Goal: Information Seeking & Learning: Check status

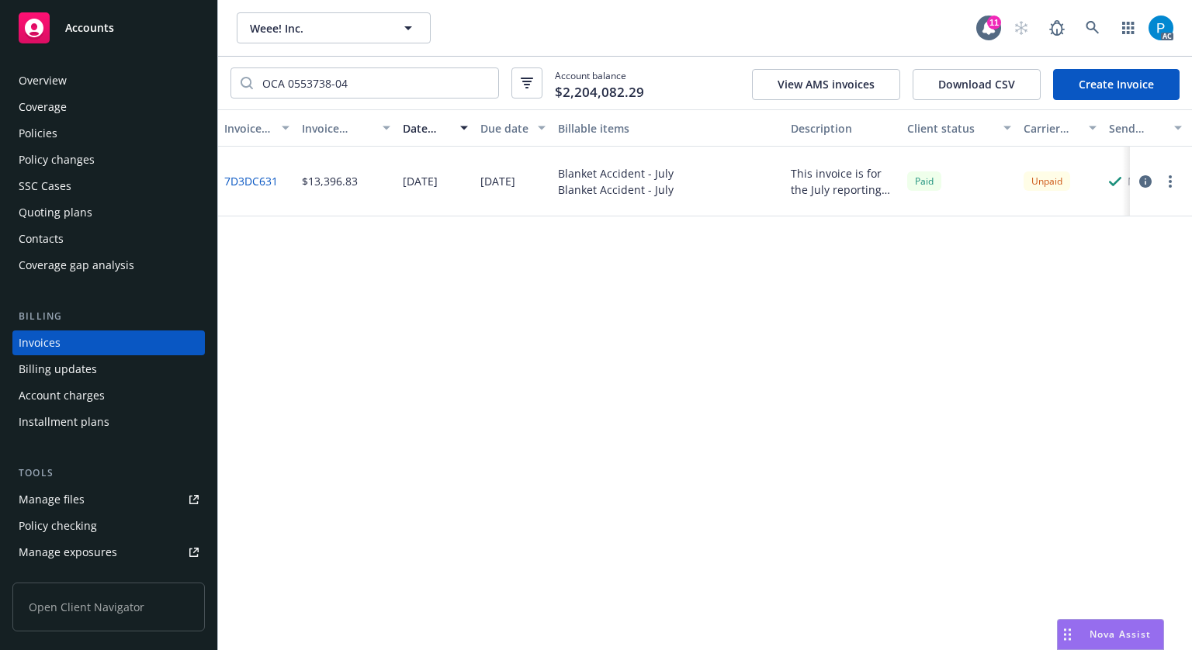
drag, startPoint x: 0, startPoint y: 0, endPoint x: 74, endPoint y: 26, distance: 79.0
click at [74, 26] on span "Accounts" at bounding box center [89, 28] width 49 height 12
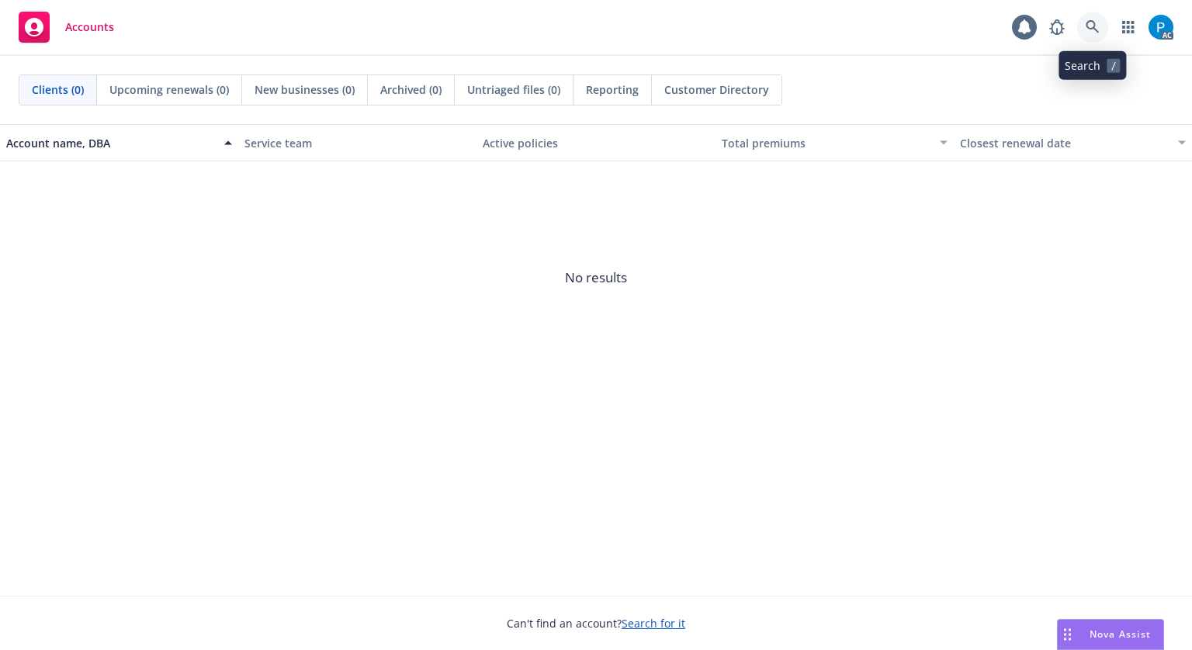
click at [1092, 23] on icon at bounding box center [1092, 27] width 14 height 14
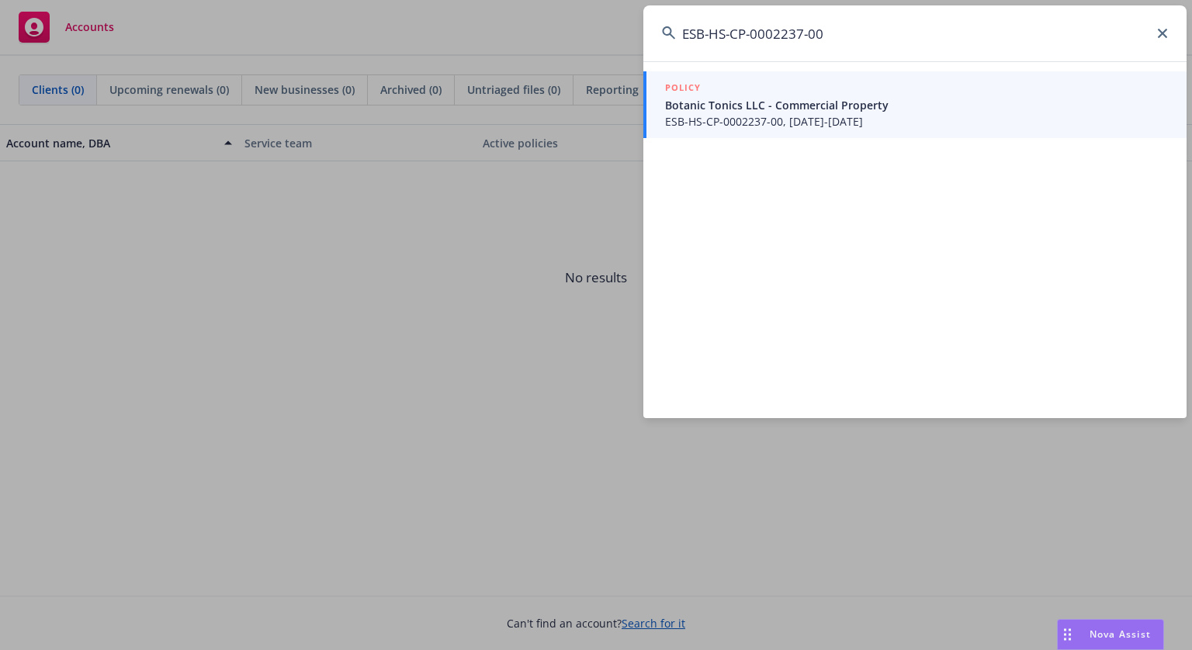
type input "ESB-HS-CP-0002237-00"
click at [774, 123] on span "ESB-HS-CP-0002237-00, 07/01/2025-07/01/2026" at bounding box center [916, 121] width 503 height 16
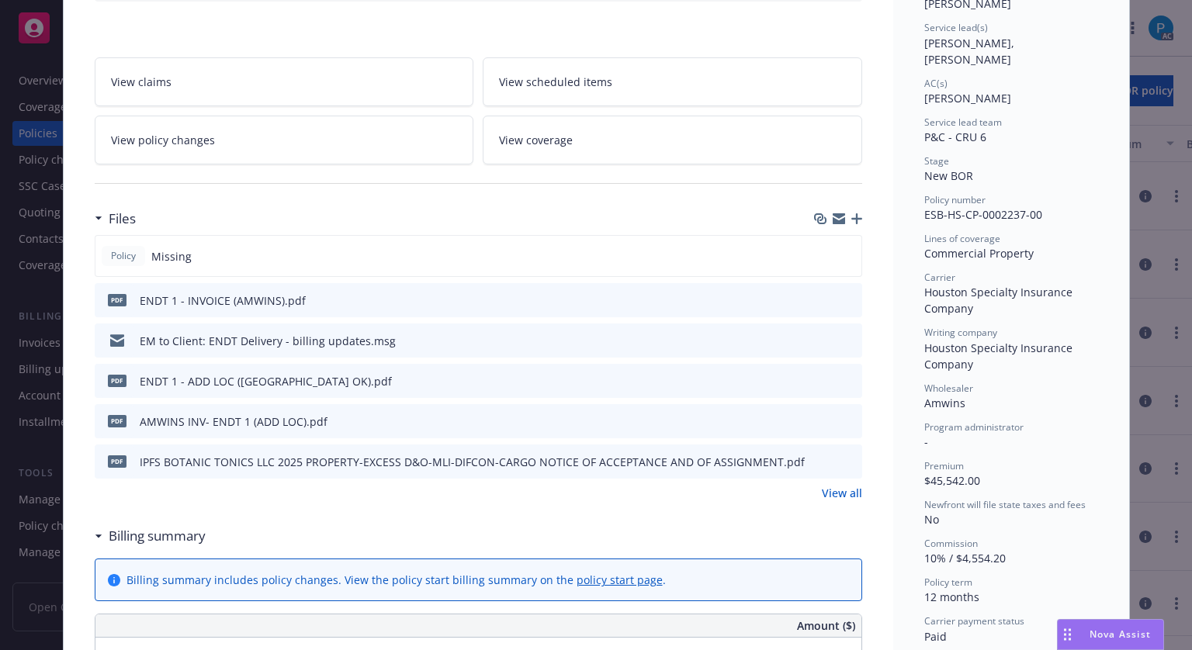
scroll to position [233, 0]
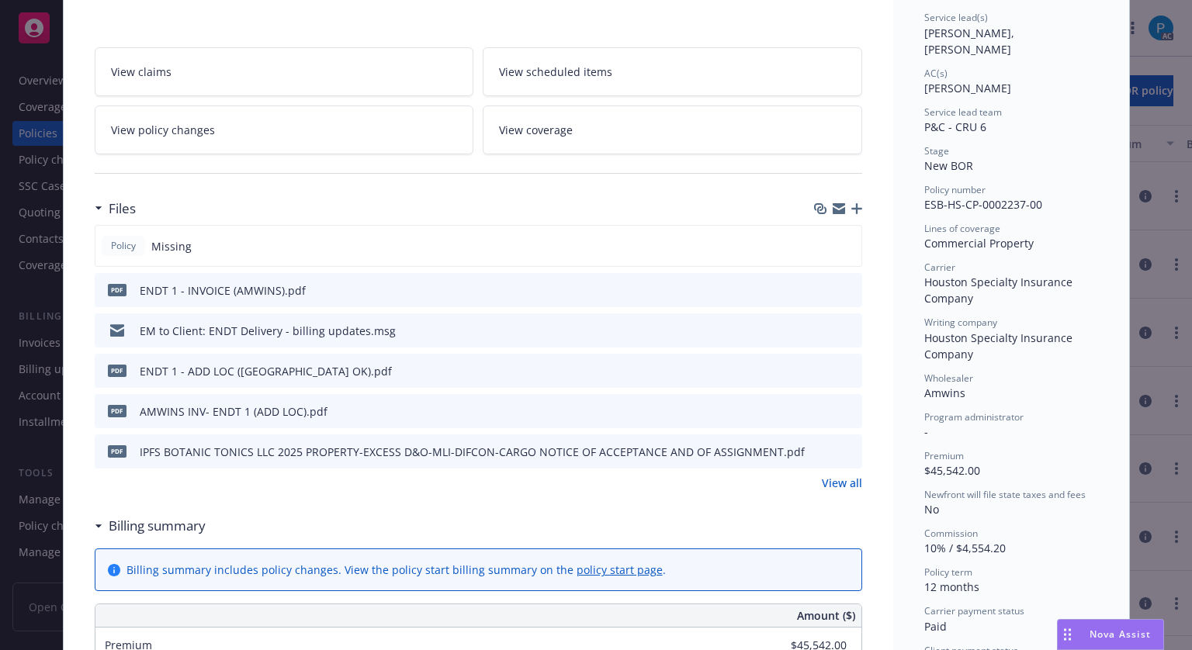
click at [822, 283] on button "download file" at bounding box center [822, 290] width 16 height 16
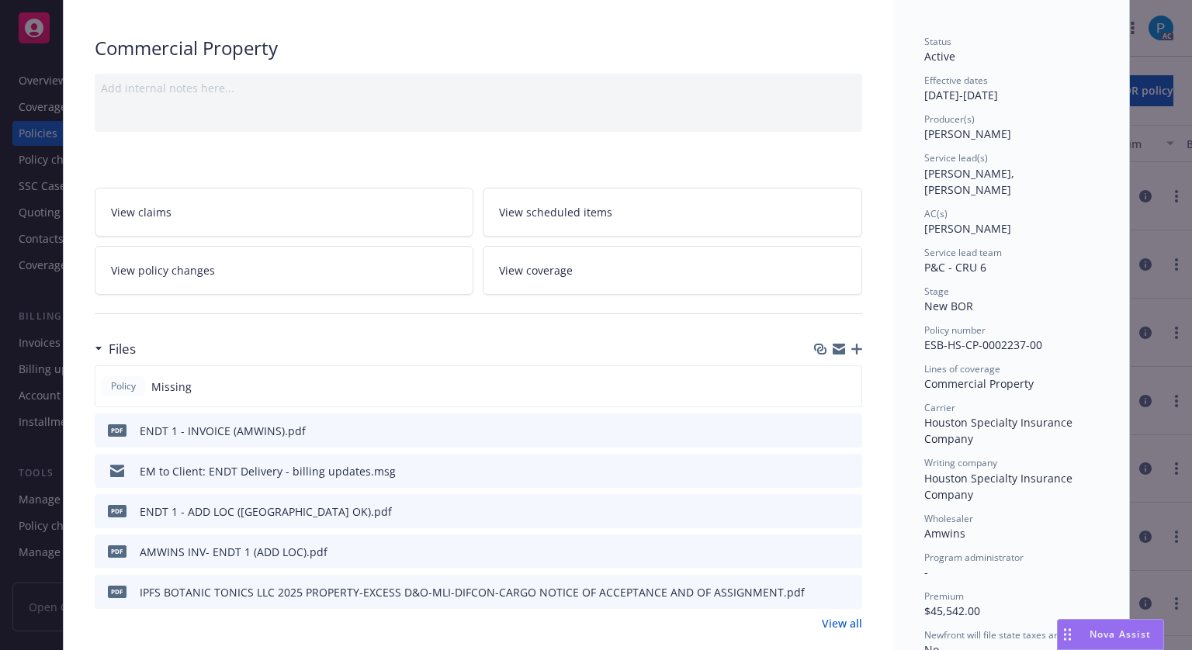
scroll to position [0, 0]
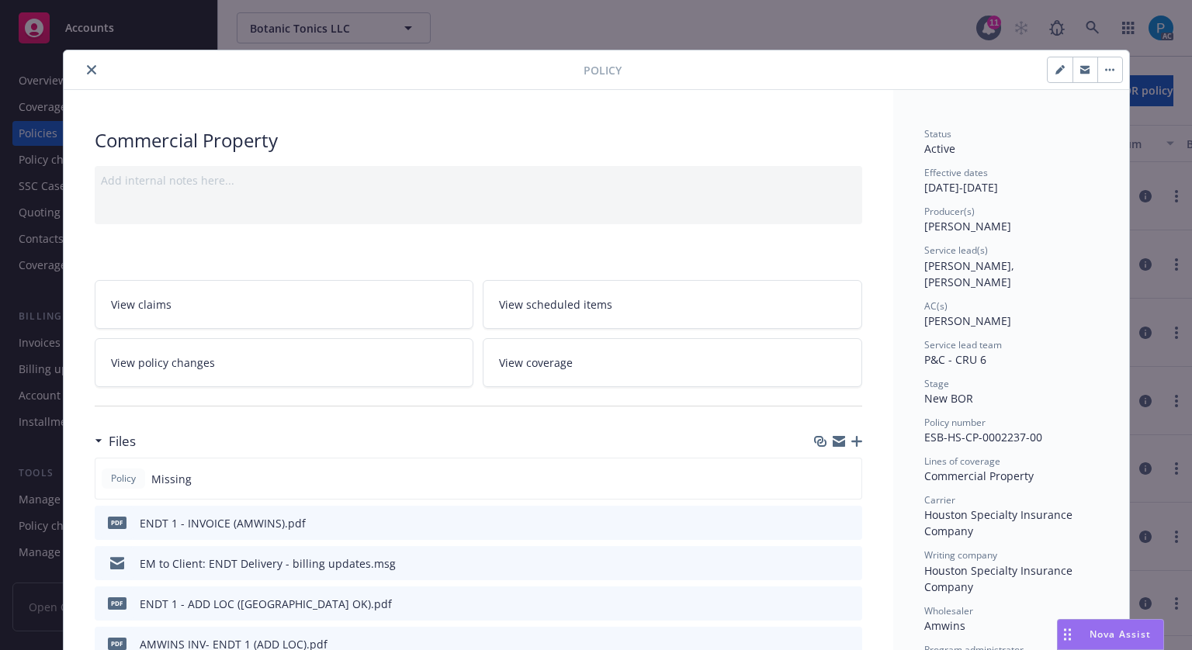
click at [82, 68] on button "close" at bounding box center [91, 70] width 19 height 19
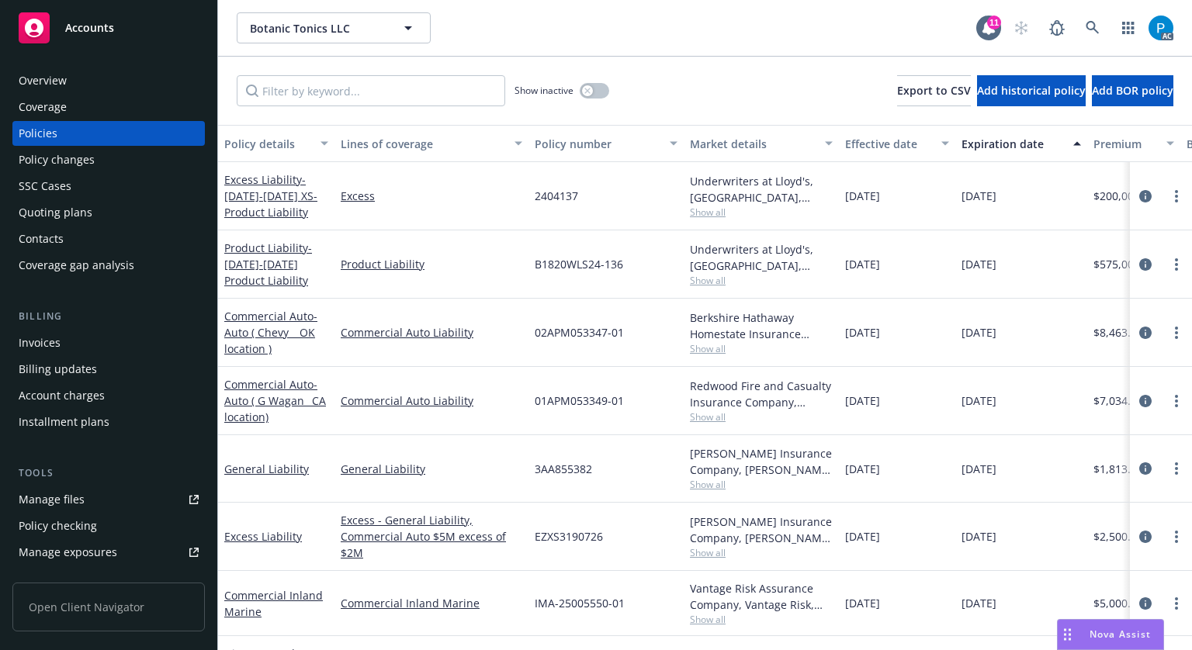
click at [53, 338] on div "Invoices" at bounding box center [40, 343] width 42 height 25
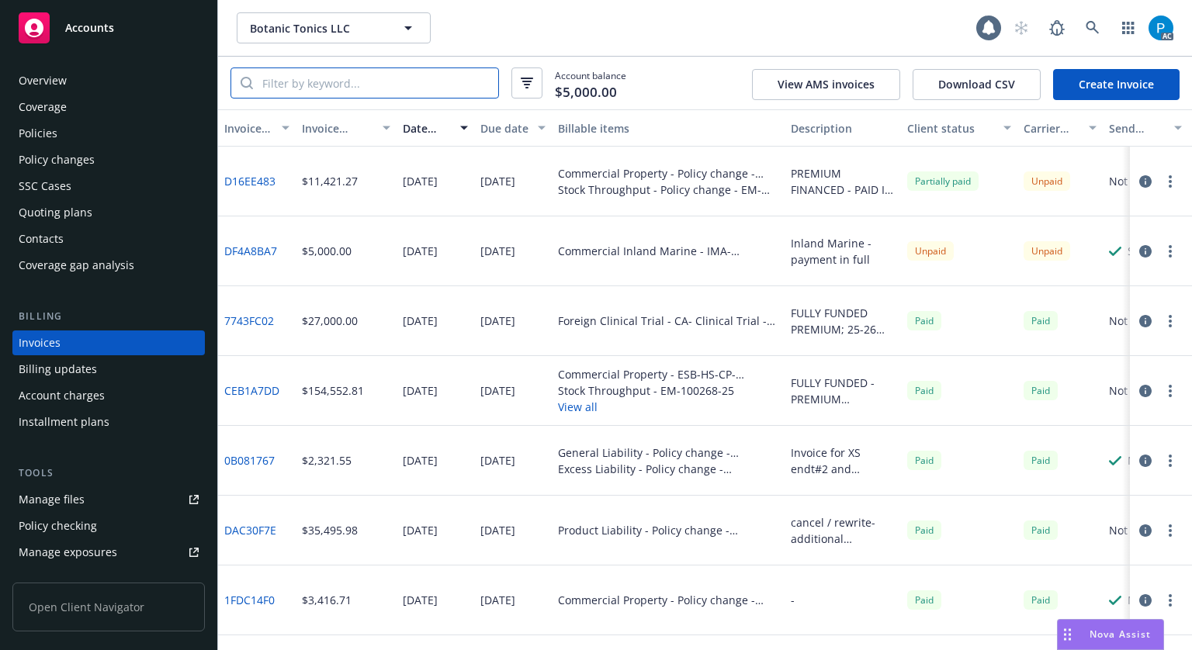
drag, startPoint x: 367, startPoint y: 84, endPoint x: 378, endPoint y: 78, distance: 12.5
click at [367, 84] on input "search" at bounding box center [375, 82] width 245 height 29
click at [393, 90] on input "search" at bounding box center [375, 82] width 245 height 29
paste input "D16EE483"
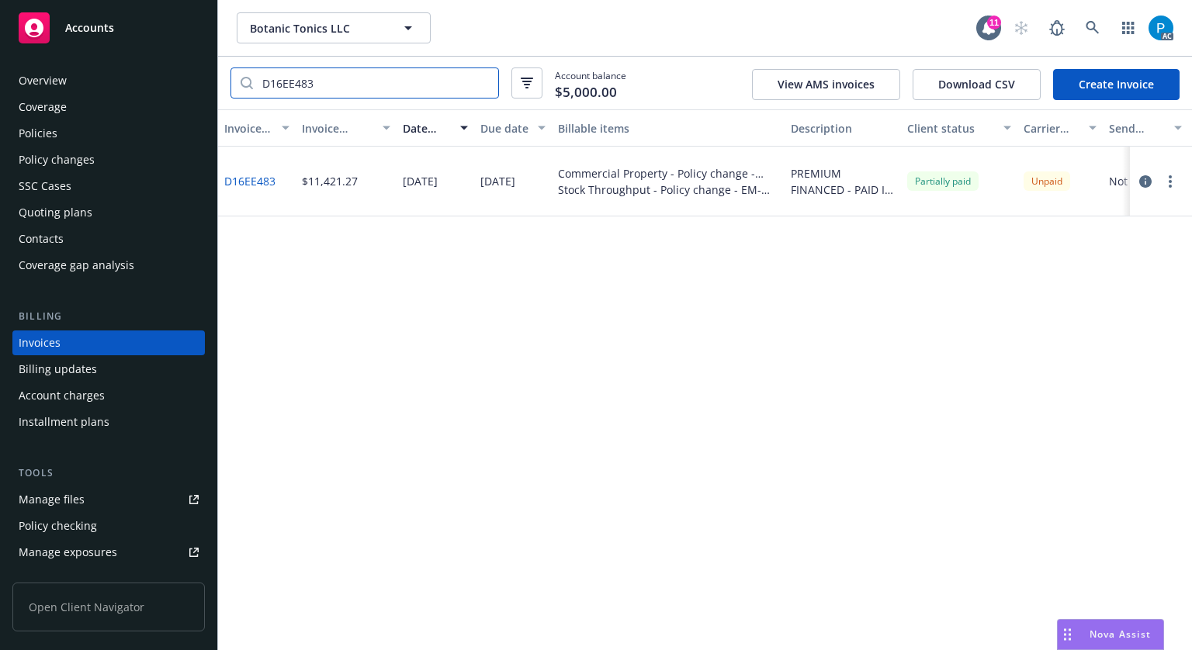
type input "D16EE483"
click at [1144, 183] on icon "button" at bounding box center [1145, 181] width 12 height 12
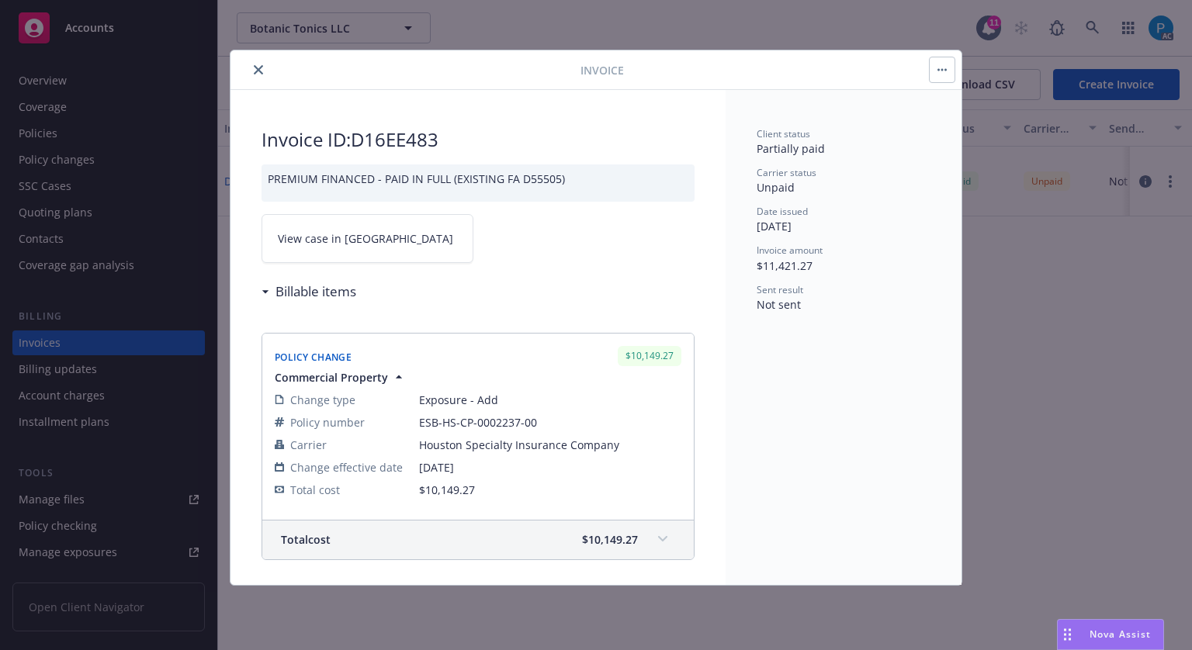
click at [385, 230] on link "View case in SSC" at bounding box center [367, 238] width 212 height 49
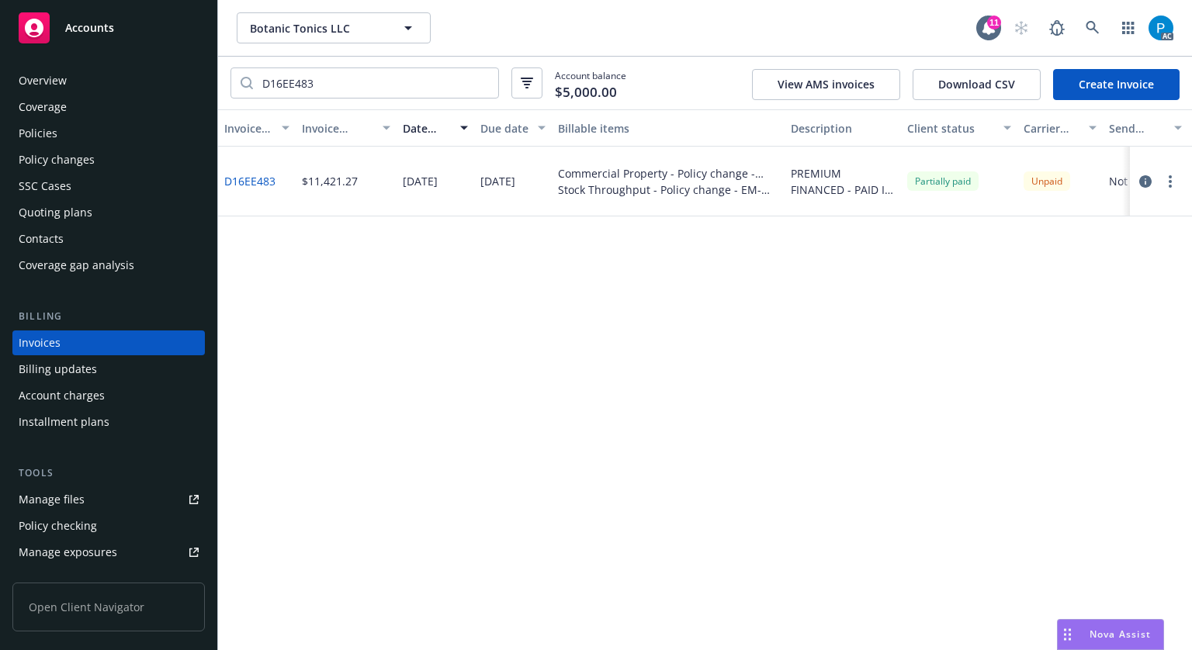
click at [112, 29] on span "Accounts" at bounding box center [89, 28] width 49 height 12
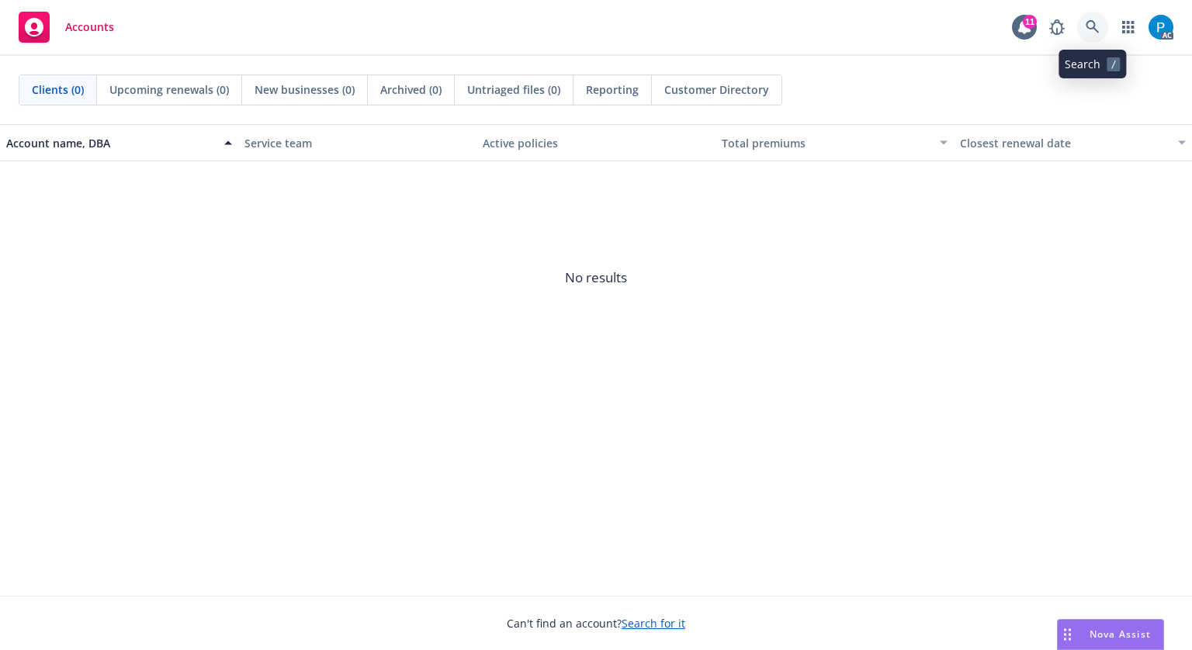
click at [1090, 21] on icon at bounding box center [1091, 26] width 13 height 13
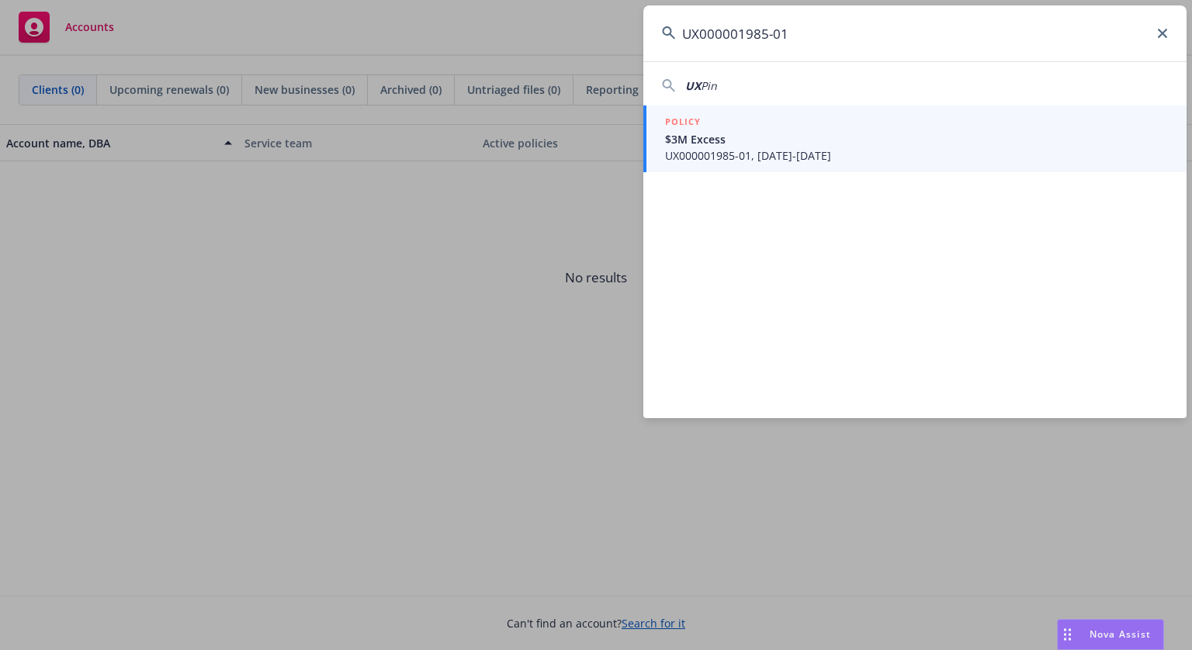
type input "UX000001985-01"
click at [776, 133] on span "$3M Excess" at bounding box center [916, 139] width 503 height 16
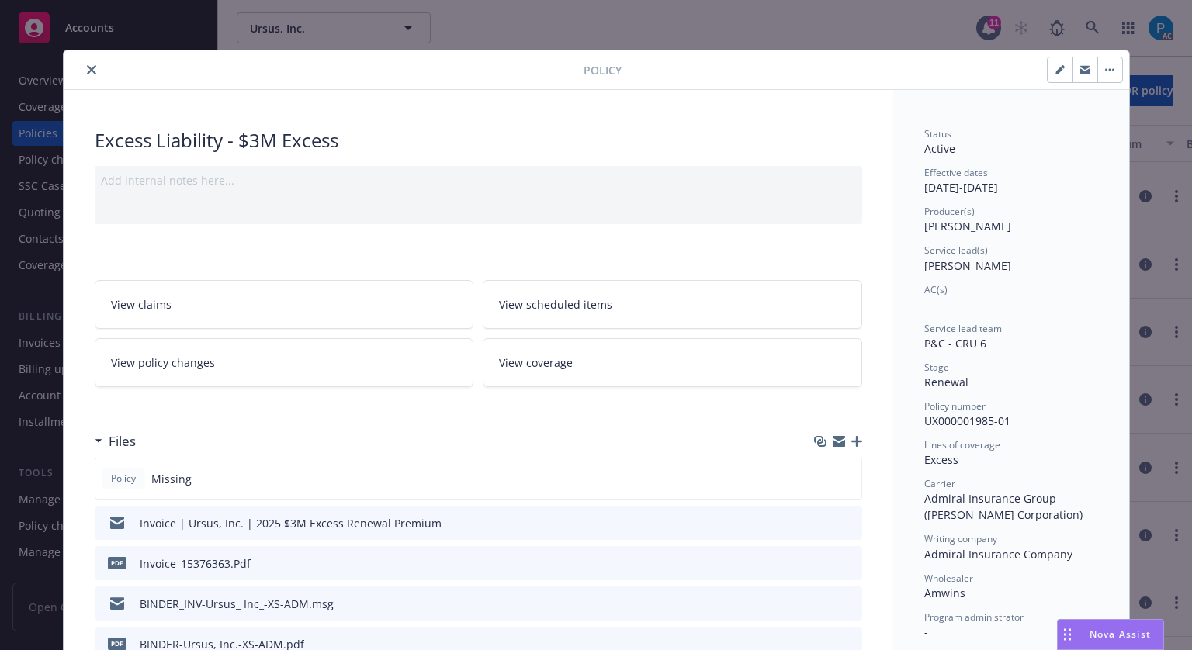
click at [87, 67] on icon "close" at bounding box center [91, 69] width 9 height 9
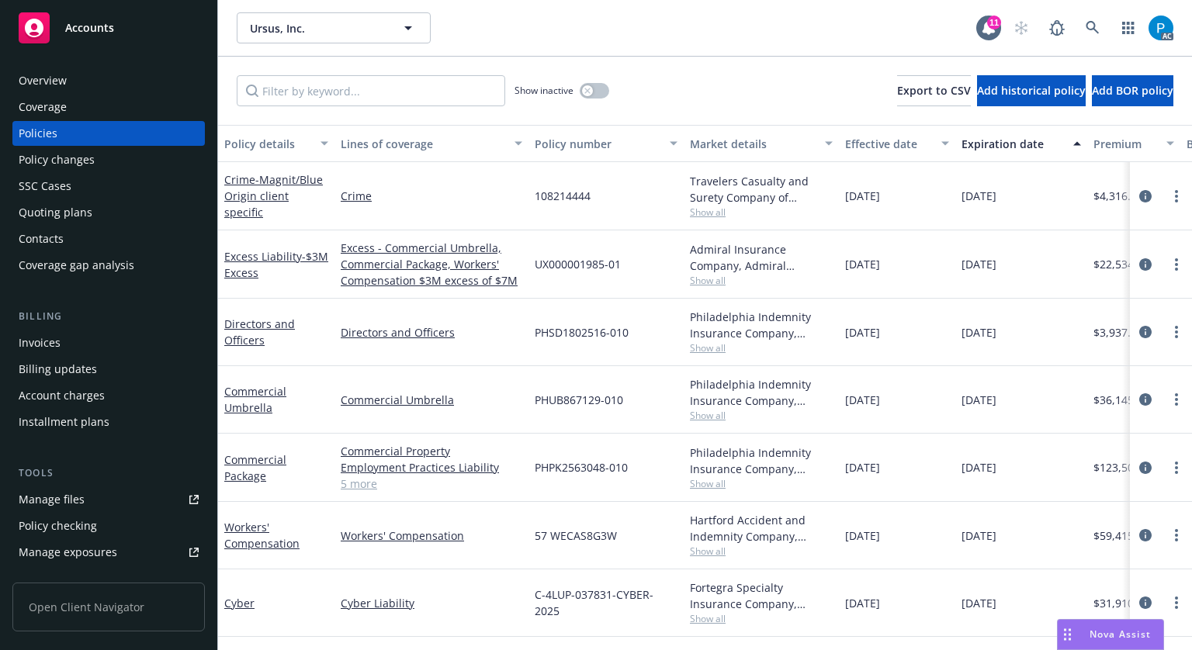
click at [68, 339] on div "Invoices" at bounding box center [109, 343] width 180 height 25
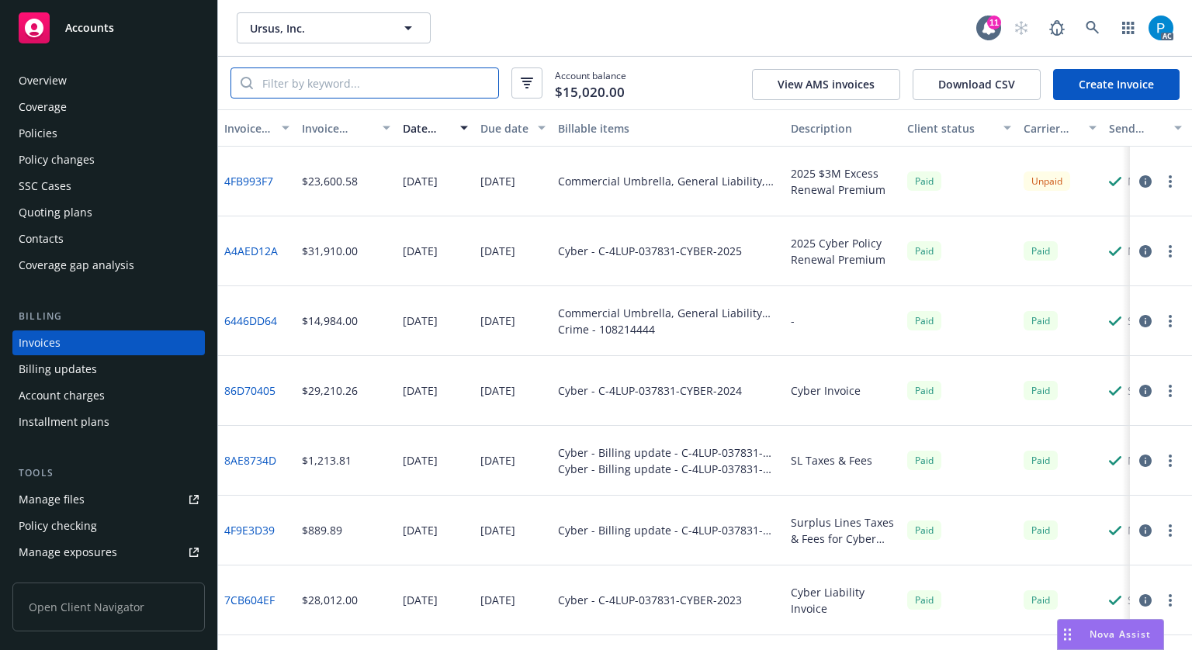
click at [361, 83] on input "search" at bounding box center [375, 82] width 245 height 29
paste input "UX000001985-01"
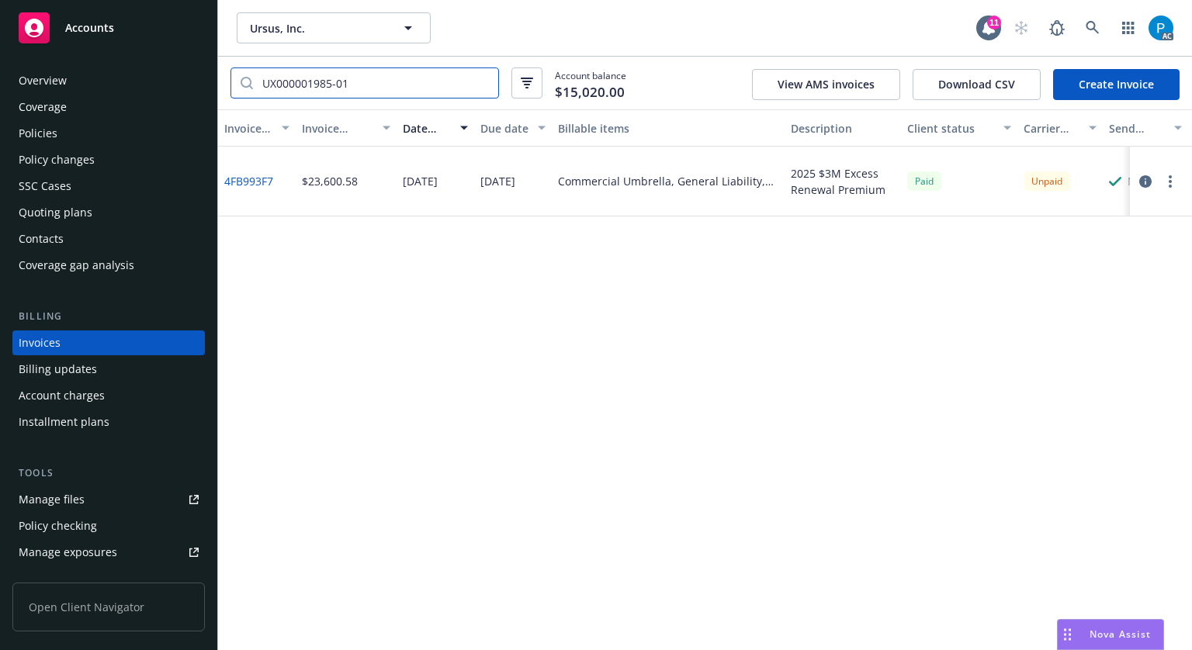
type input "UX000001985-01"
click at [1141, 182] on icon "button" at bounding box center [1145, 181] width 12 height 12
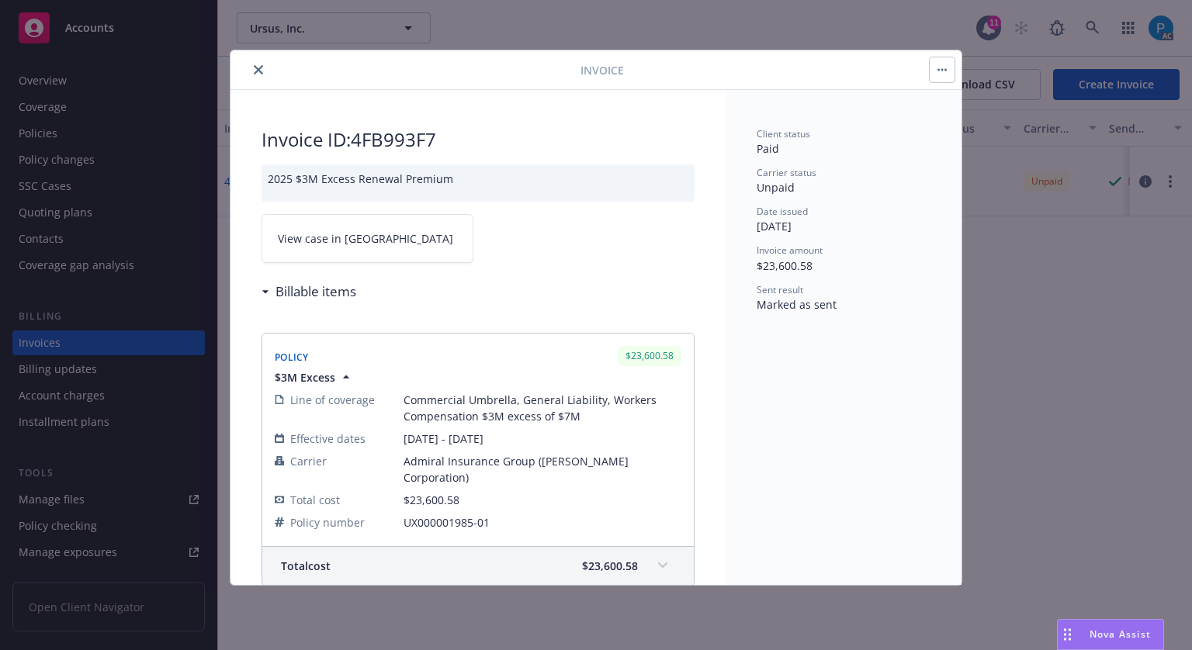
click at [351, 240] on span "View case in SSC" at bounding box center [365, 238] width 175 height 16
drag, startPoint x: 447, startPoint y: 143, endPoint x: 360, endPoint y: 133, distance: 87.5
click at [360, 133] on h2 "Invoice ID: 4FB993F7" at bounding box center [477, 139] width 433 height 25
copy h2 "4FB993F7"
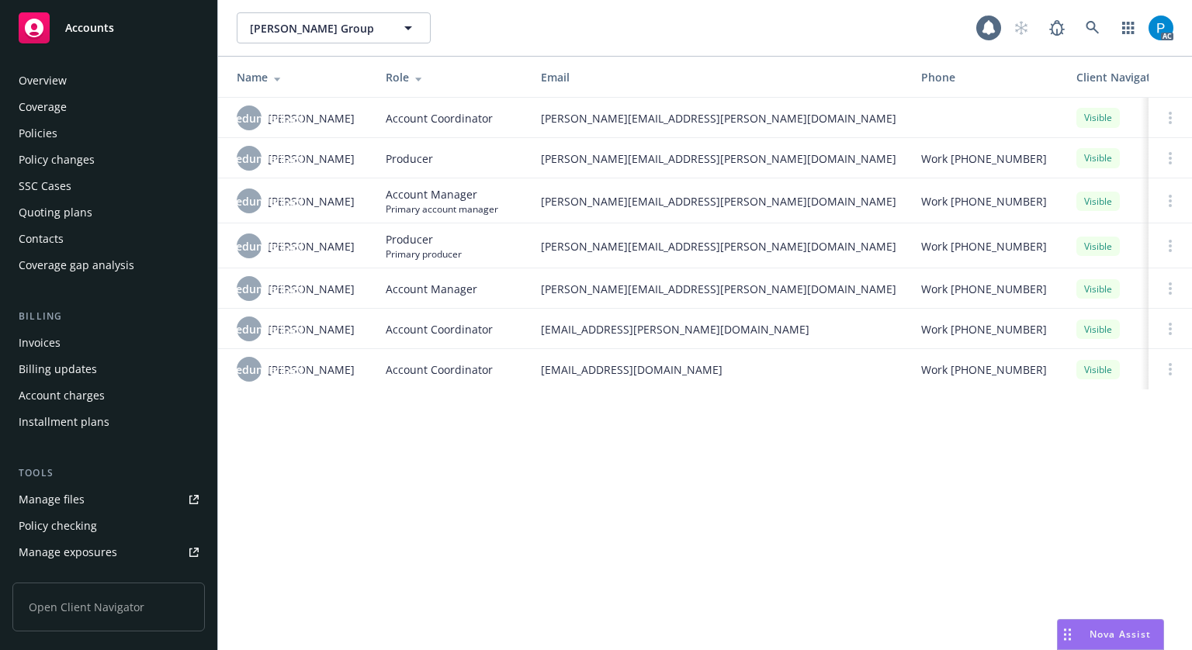
scroll to position [360, 0]
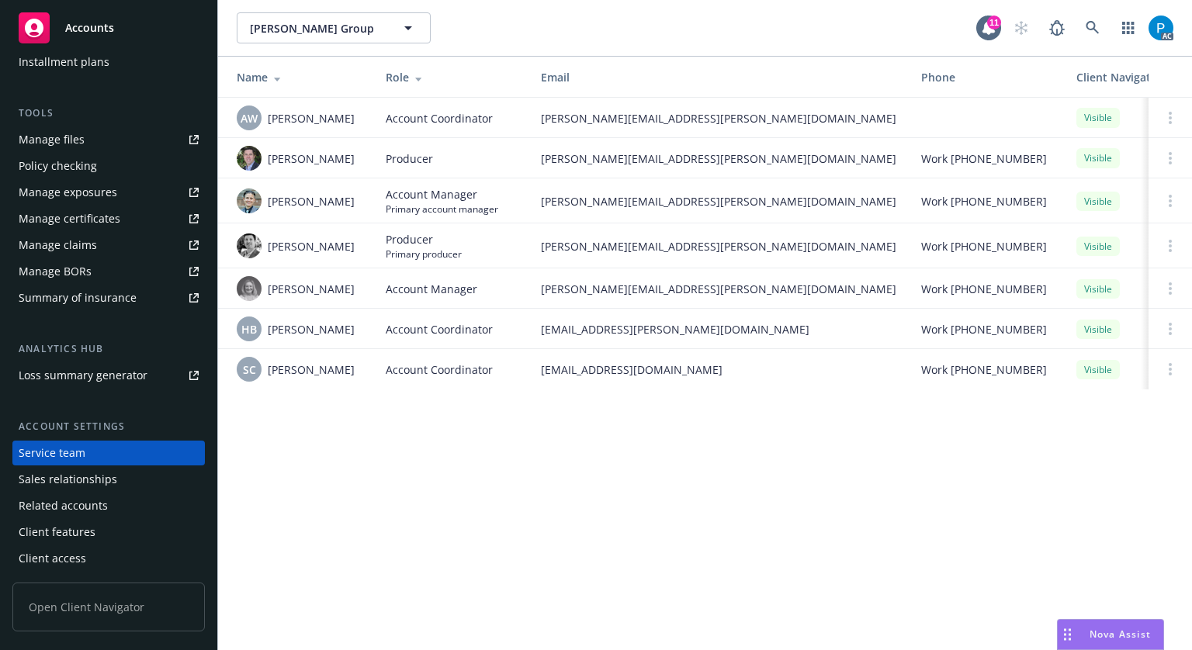
click at [118, 25] on div "Accounts" at bounding box center [109, 27] width 180 height 31
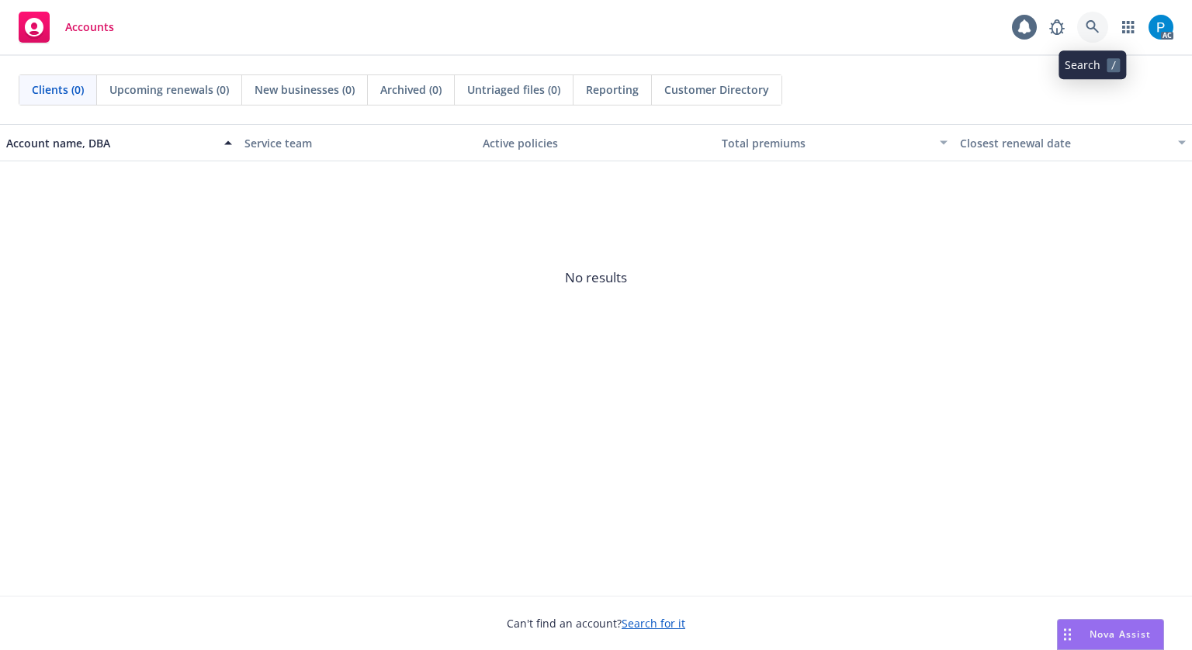
click at [1097, 27] on icon at bounding box center [1092, 27] width 14 height 14
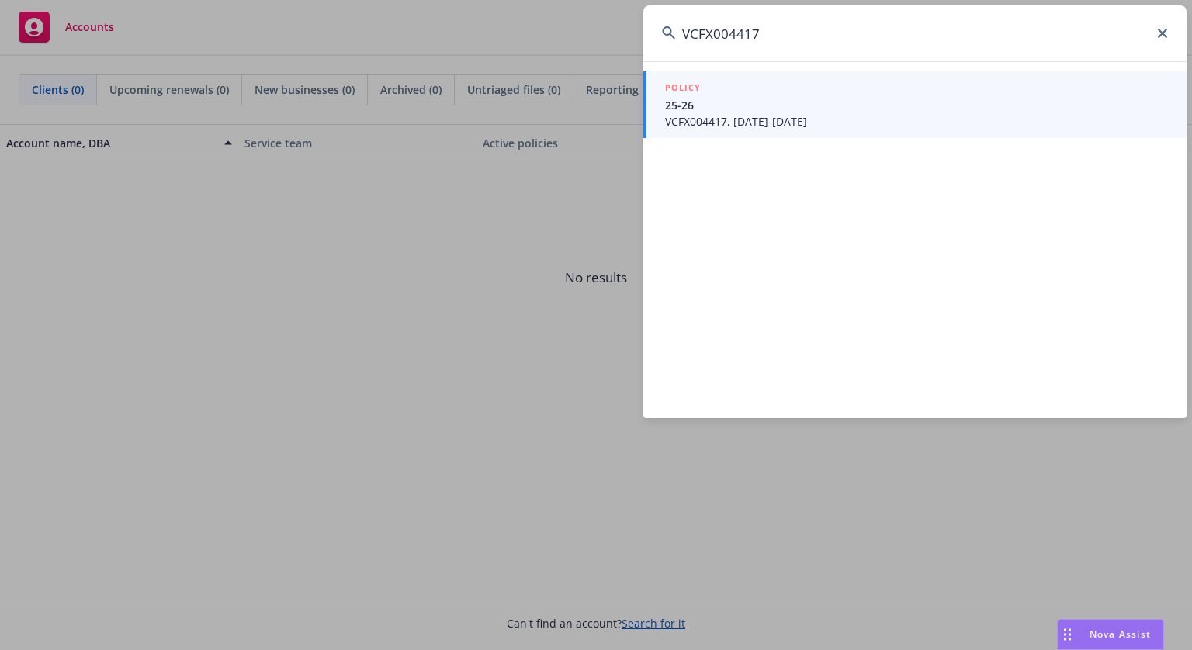
type input "VCFX004417"
click at [765, 103] on span "25-26" at bounding box center [916, 105] width 503 height 16
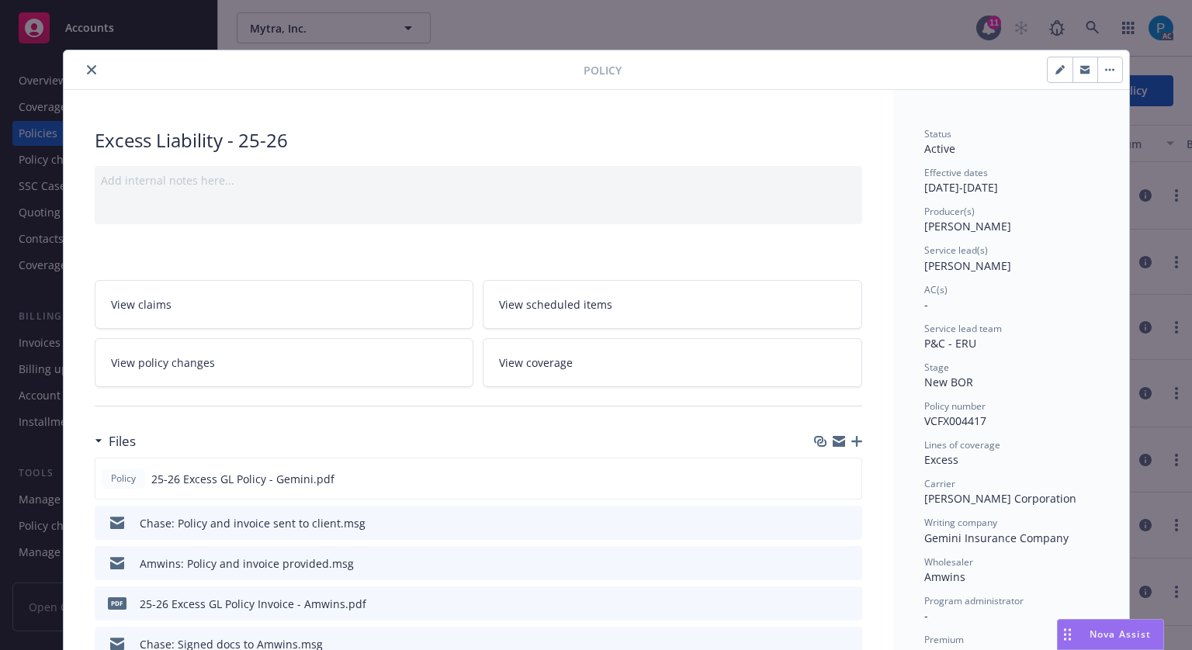
click at [82, 77] on button "close" at bounding box center [91, 70] width 19 height 19
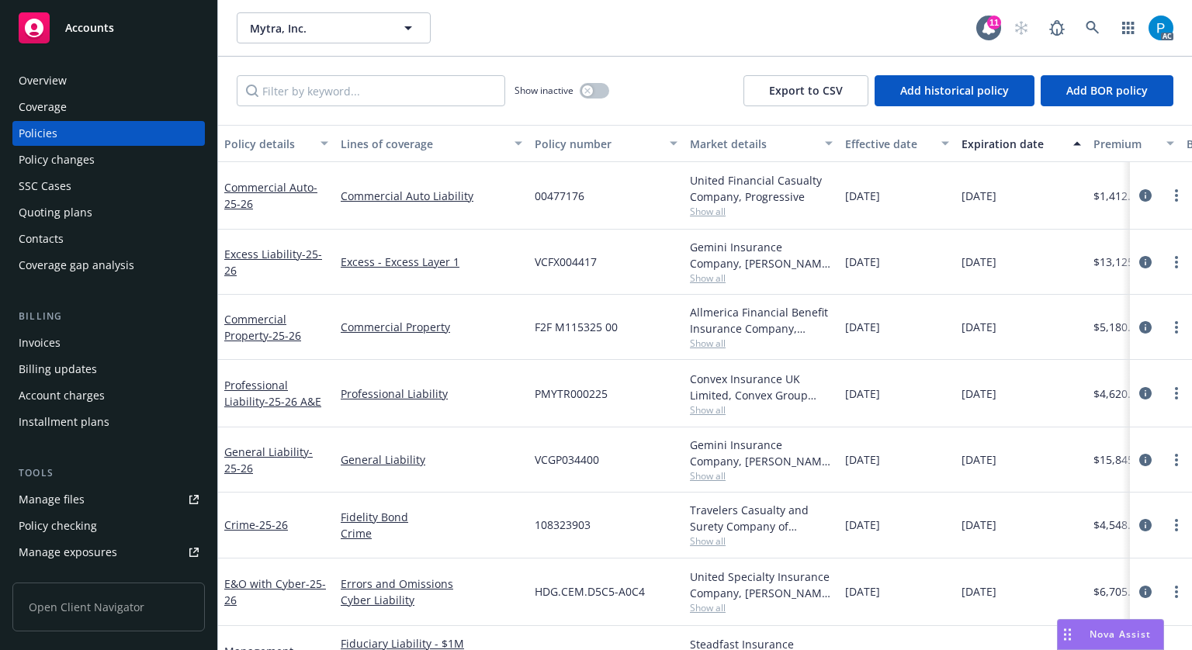
click at [65, 336] on div "Invoices" at bounding box center [109, 343] width 180 height 25
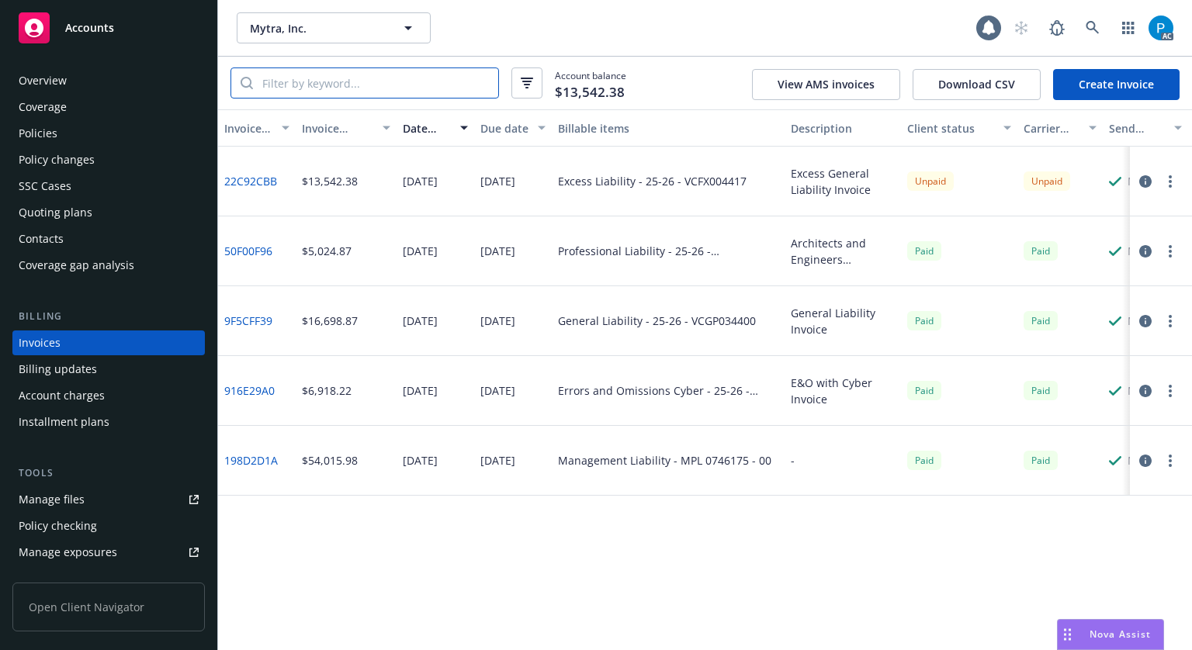
click at [365, 89] on input "search" at bounding box center [375, 82] width 245 height 29
paste input "VCFX004417"
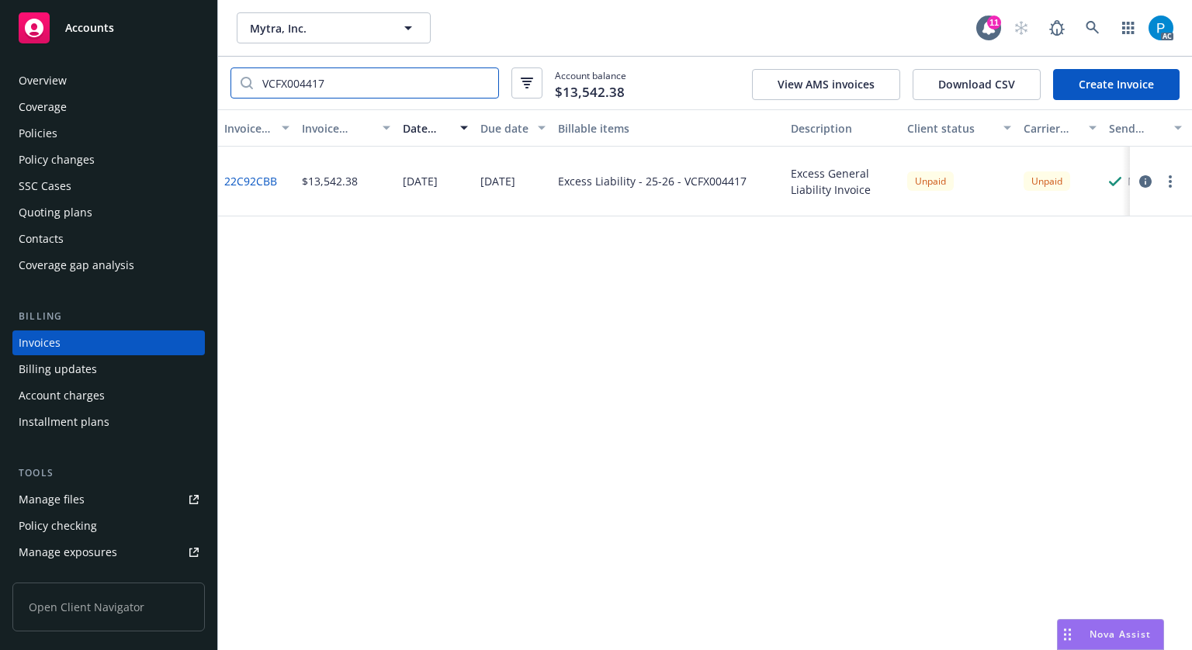
type input "VCFX004417"
click at [145, 33] on div "Accounts" at bounding box center [109, 27] width 180 height 31
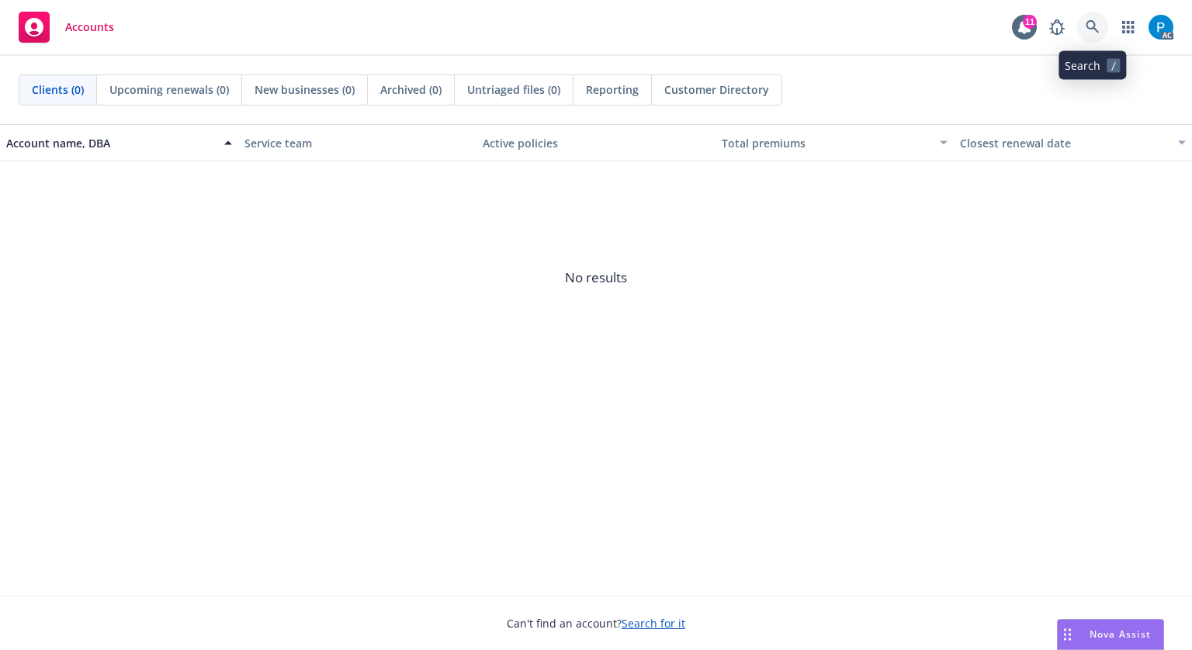
click at [1092, 18] on link at bounding box center [1092, 27] width 31 height 31
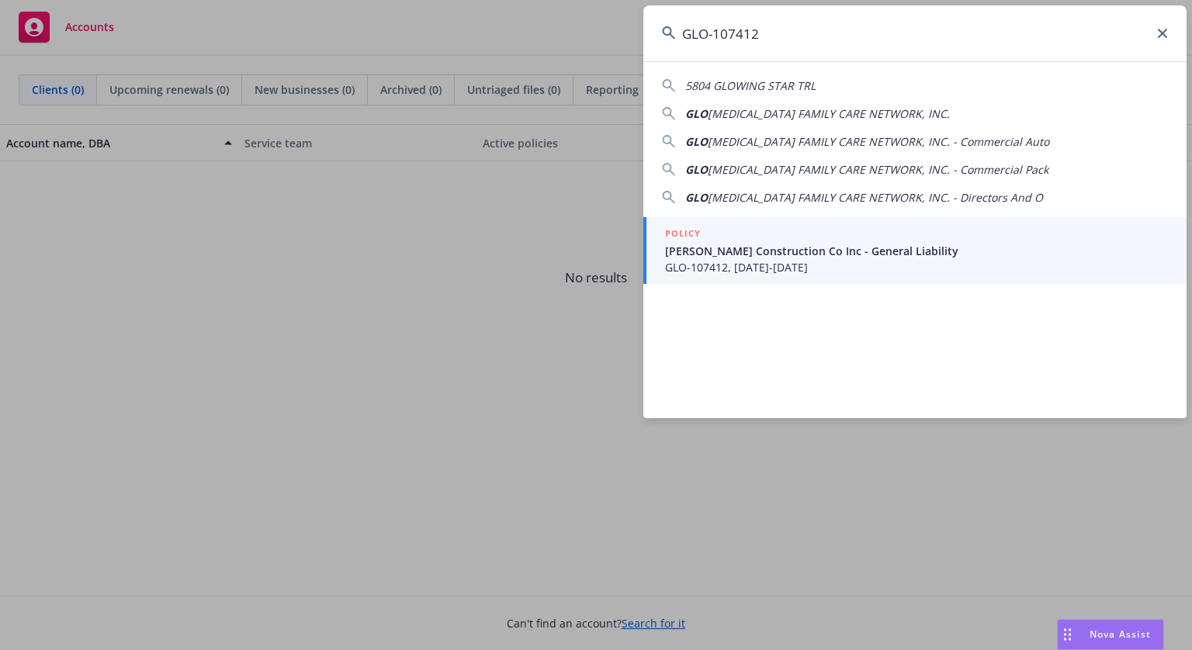
type input "GLO-107412"
click at [778, 241] on div "POLICY" at bounding box center [916, 234] width 503 height 17
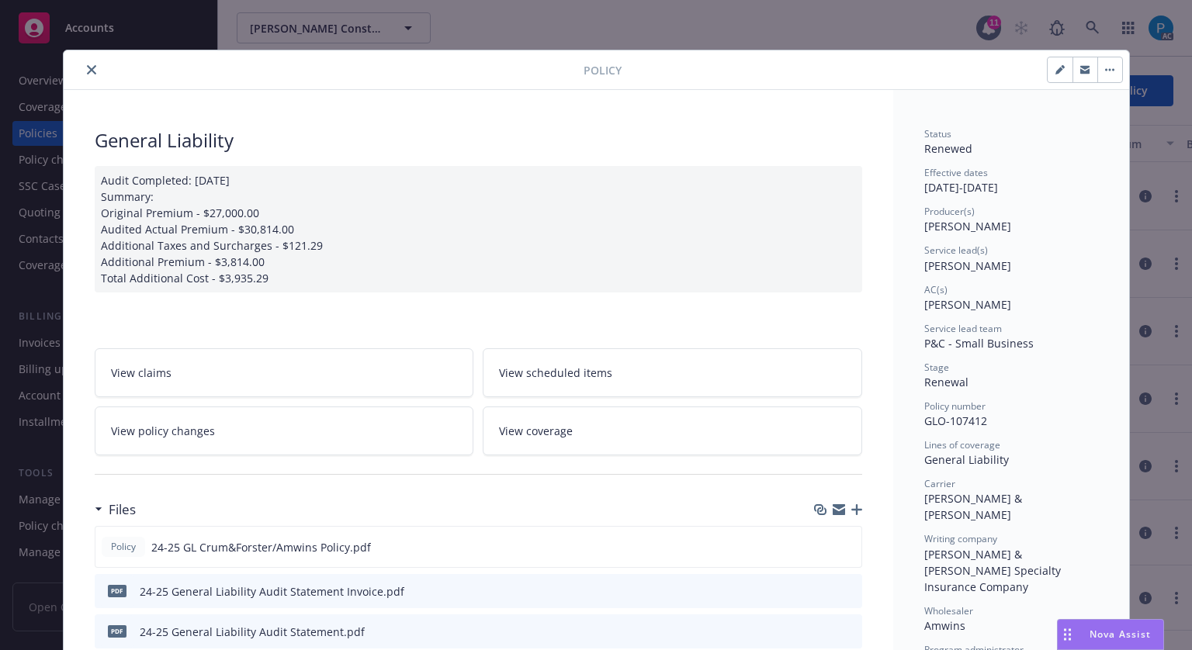
click at [87, 73] on icon "close" at bounding box center [91, 69] width 9 height 9
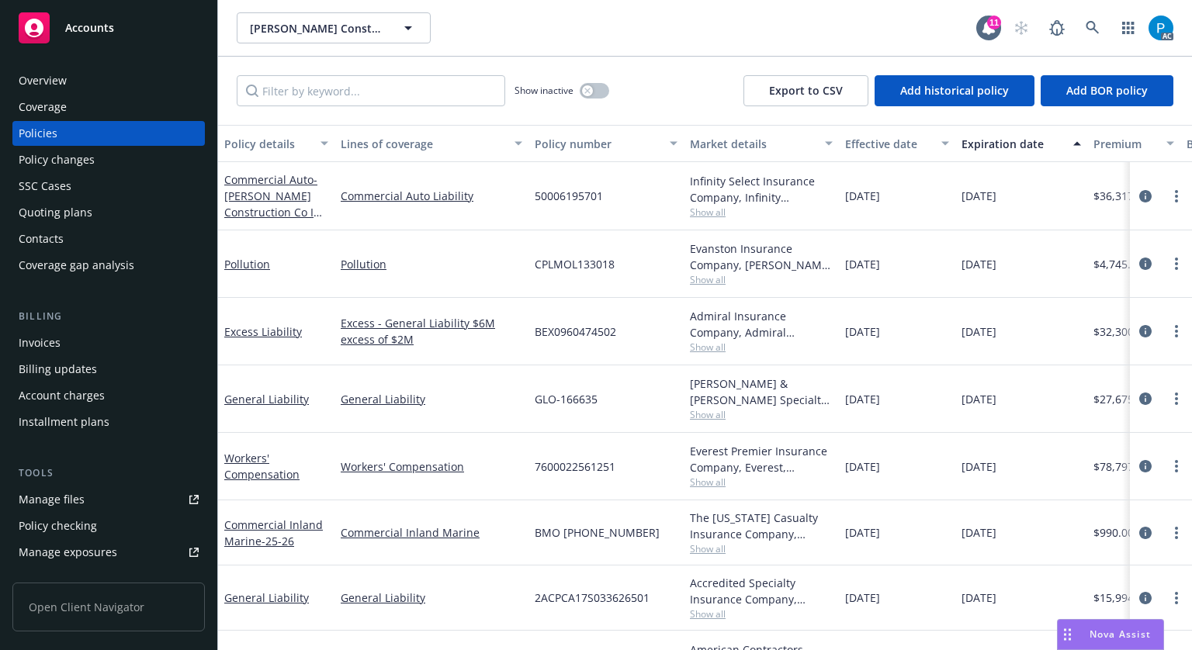
click at [62, 334] on div "Invoices" at bounding box center [109, 343] width 180 height 25
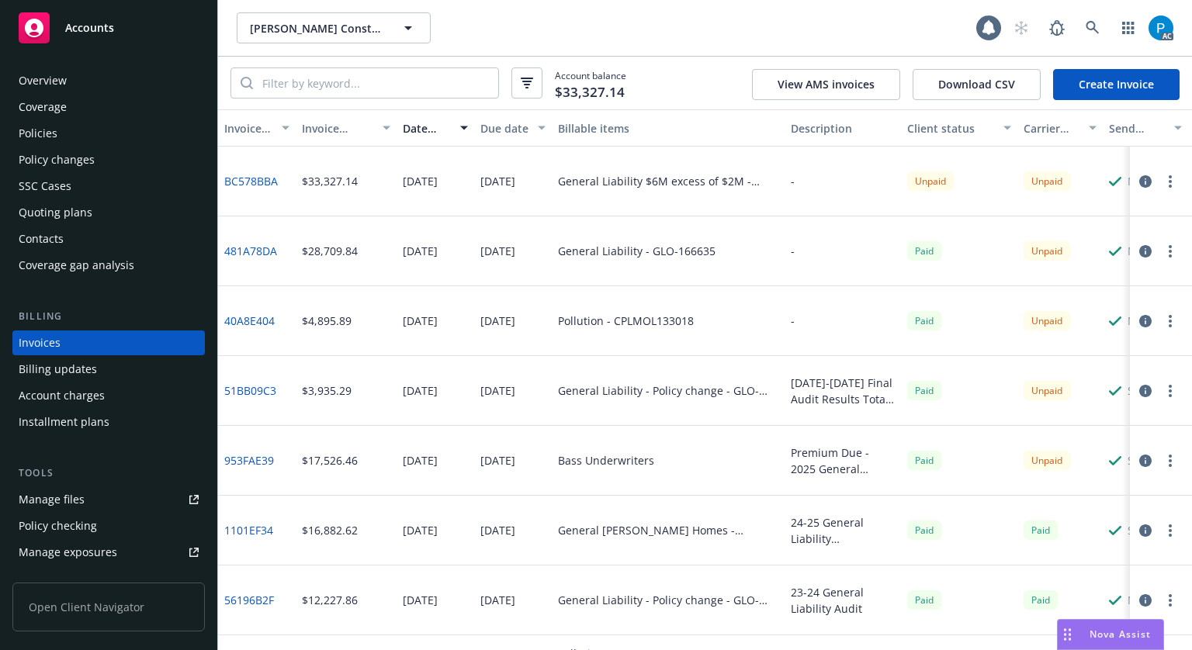
click at [329, 98] on div at bounding box center [364, 83] width 268 height 31
click at [331, 78] on input "search" at bounding box center [375, 82] width 245 height 29
paste input "GLO-107412"
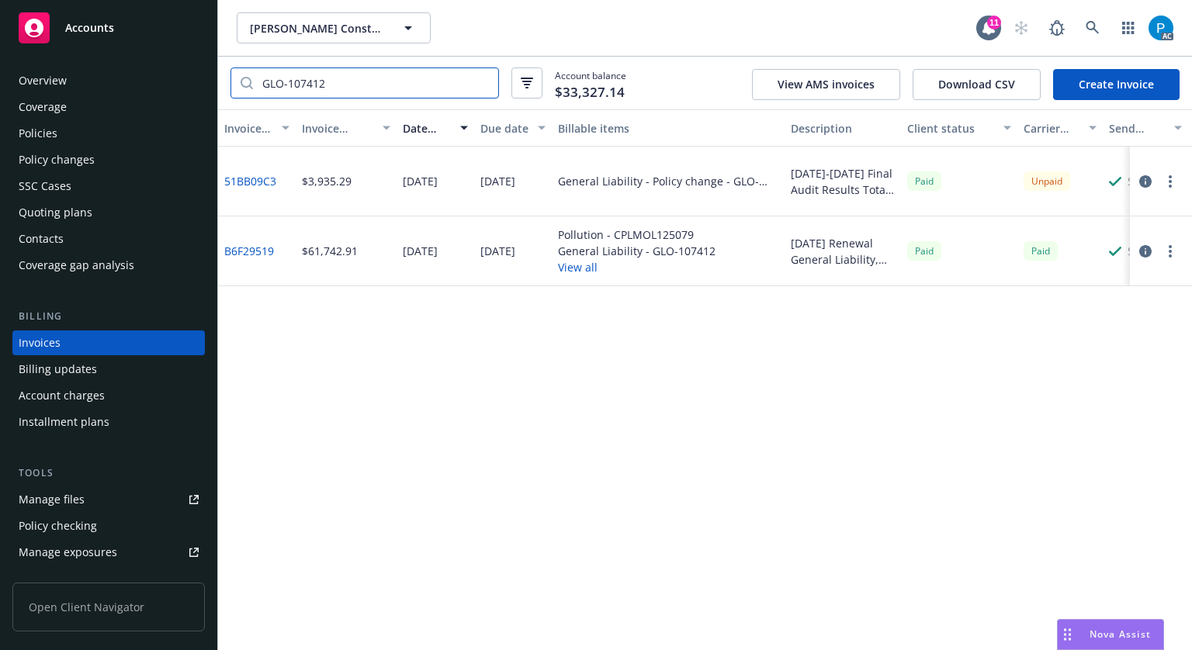
type input "GLO-107412"
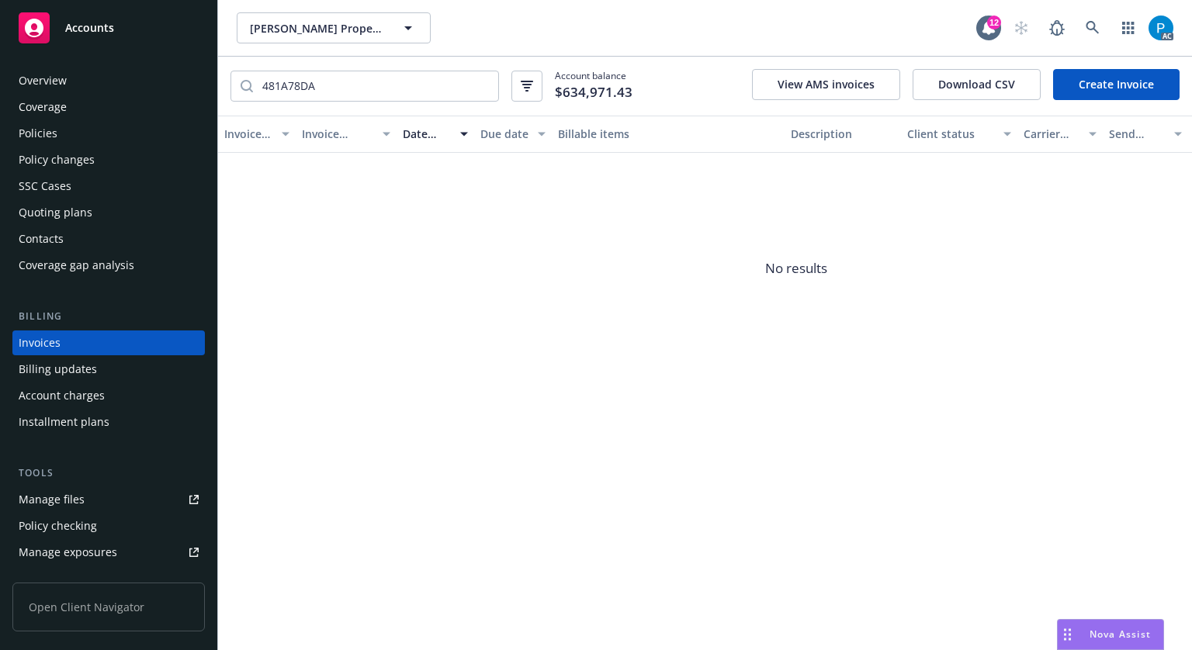
click at [102, 27] on span "Accounts" at bounding box center [89, 28] width 49 height 12
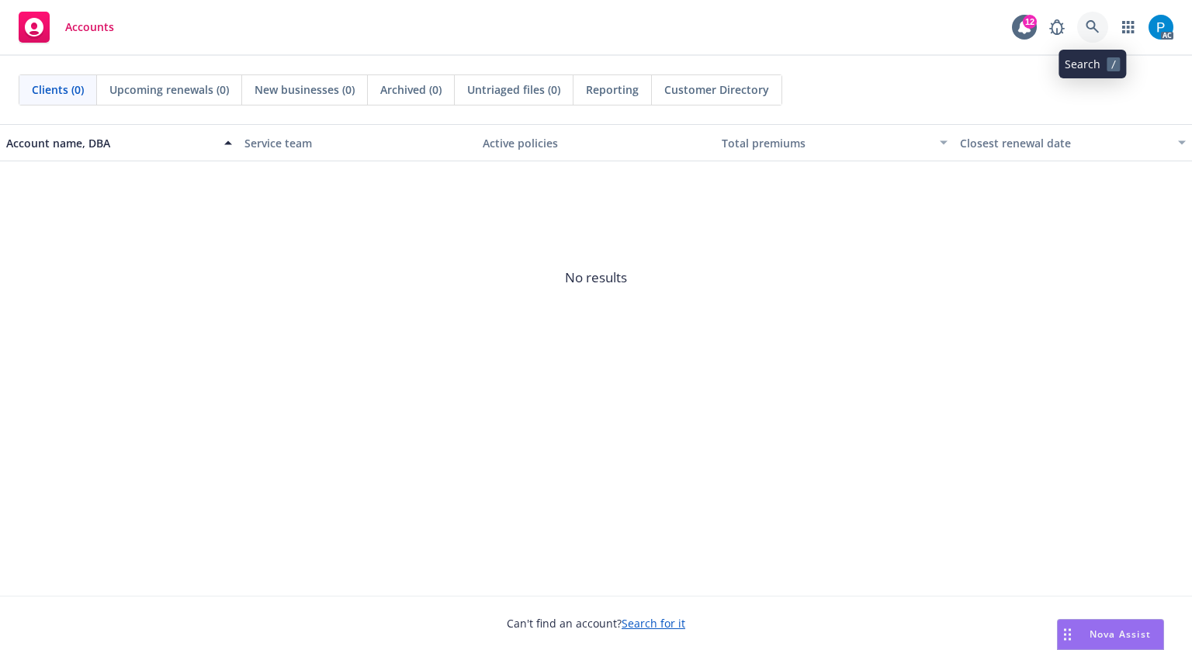
click at [1092, 26] on icon at bounding box center [1092, 27] width 14 height 14
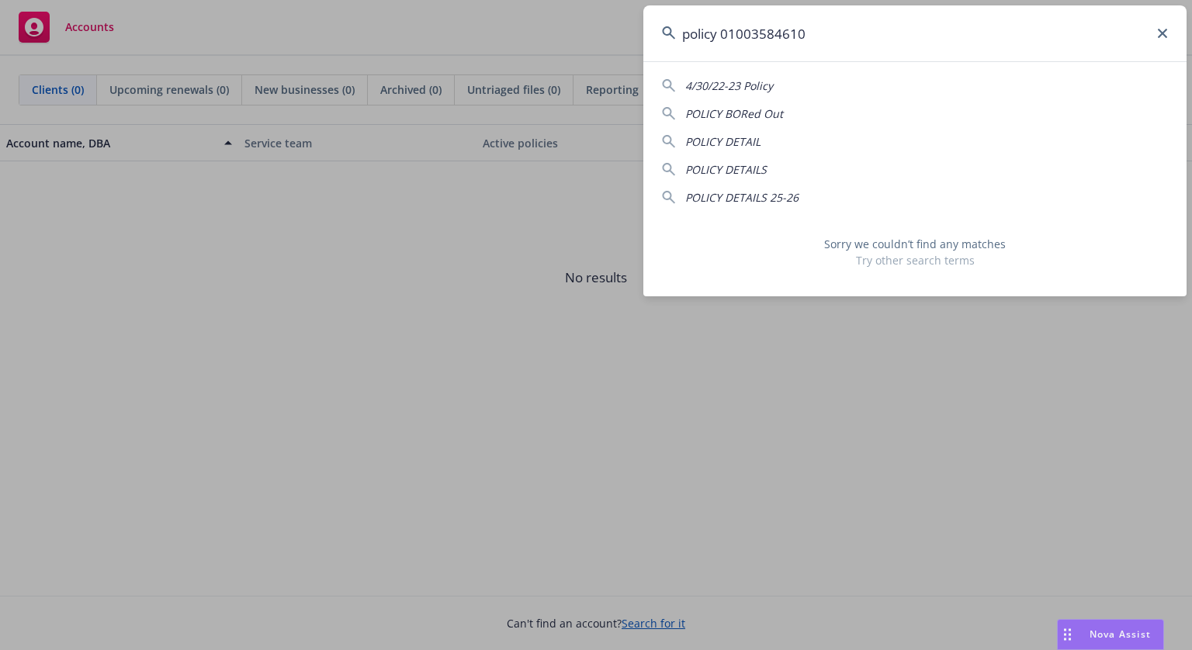
drag, startPoint x: 725, startPoint y: 30, endPoint x: 620, endPoint y: 47, distance: 106.0
click at [620, 47] on div "policy 01003584610 4/30/22-23 Policy POLICY BORed Out POLICY DETAIL POLICY DETA…" at bounding box center [596, 325] width 1192 height 650
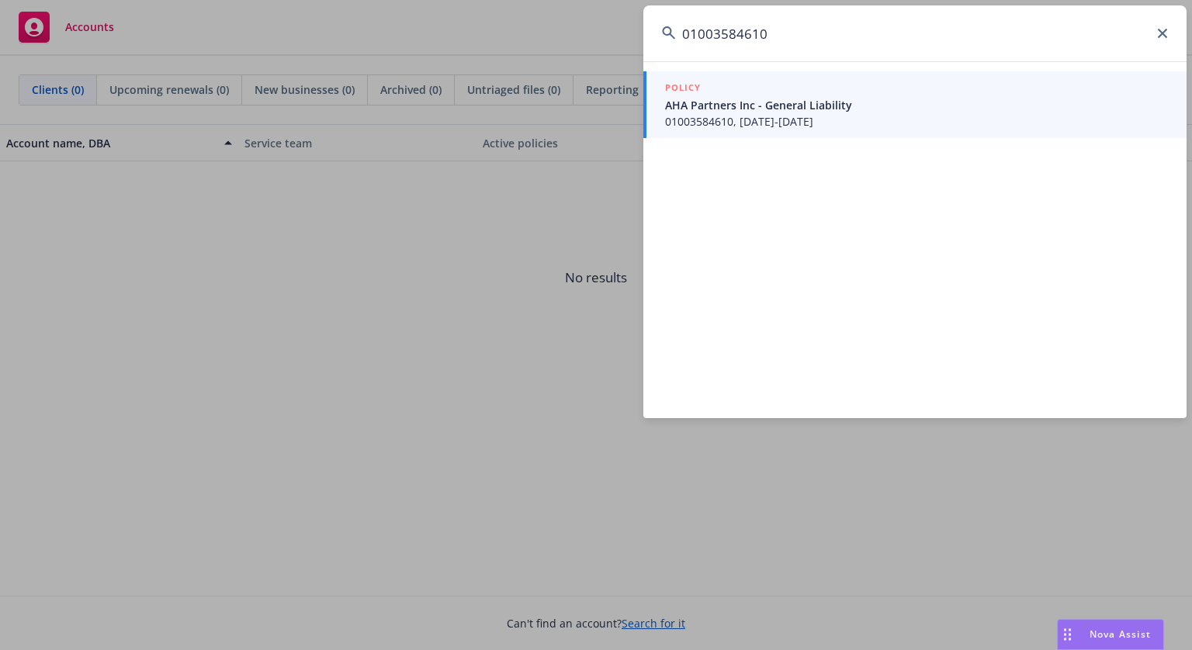
type input "01003584610"
